Goal: Information Seeking & Learning: Check status

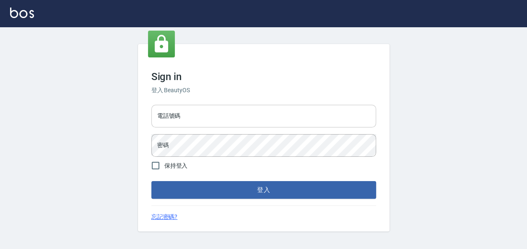
scroll to position [5, 0]
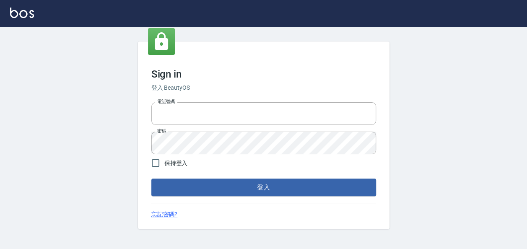
type input "22257997"
click at [174, 166] on span "保持登入" at bounding box center [175, 163] width 23 height 9
click at [164, 166] on input "保持登入" at bounding box center [156, 163] width 18 height 18
checkbox input "true"
click at [182, 181] on button "登入" at bounding box center [263, 188] width 225 height 18
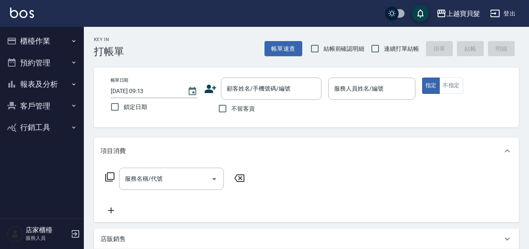
drag, startPoint x: 345, startPoint y: 51, endPoint x: 353, endPoint y: 50, distance: 8.4
click at [345, 51] on span "結帳前確認明細" at bounding box center [344, 48] width 41 height 9
click at [324, 51] on input "結帳前確認明細" at bounding box center [315, 49] width 18 height 18
checkbox input "true"
click at [380, 50] on input "連續打單結帳" at bounding box center [375, 49] width 18 height 18
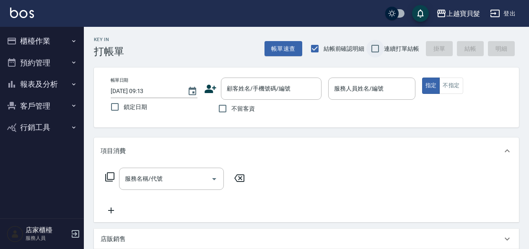
checkbox input "true"
click at [71, 82] on icon "button" at bounding box center [73, 84] width 7 height 7
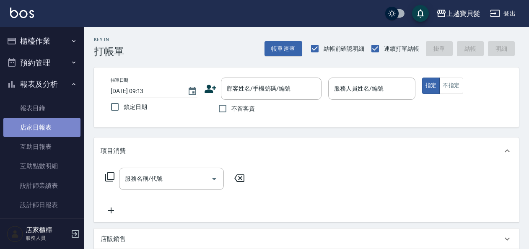
click at [69, 126] on link "店家日報表" at bounding box center [41, 127] width 77 height 19
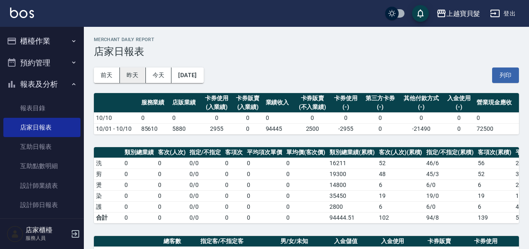
click at [129, 80] on button "昨天" at bounding box center [133, 75] width 26 height 16
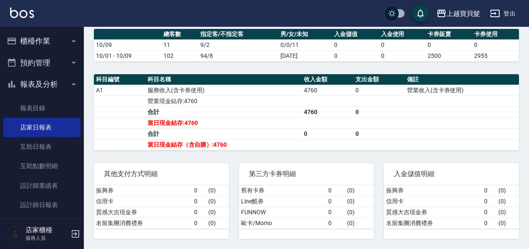
scroll to position [210, 0]
click at [43, 38] on button "櫃檯作業" at bounding box center [41, 41] width 77 height 22
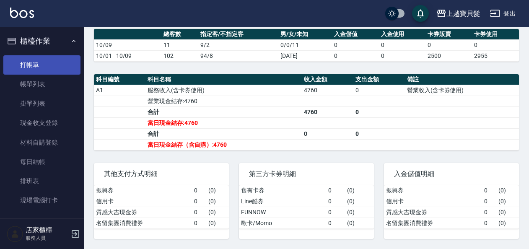
click at [44, 55] on link "打帳單" at bounding box center [41, 64] width 77 height 19
